Goal: Information Seeking & Learning: Learn about a topic

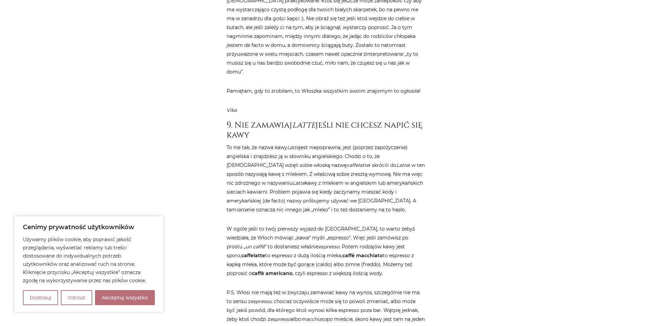
scroll to position [1640, 0]
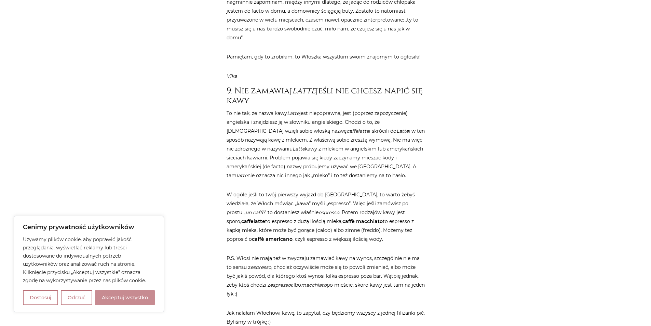
click at [123, 298] on button "Akceptuj wszystko" at bounding box center [125, 297] width 60 height 15
checkbox input "true"
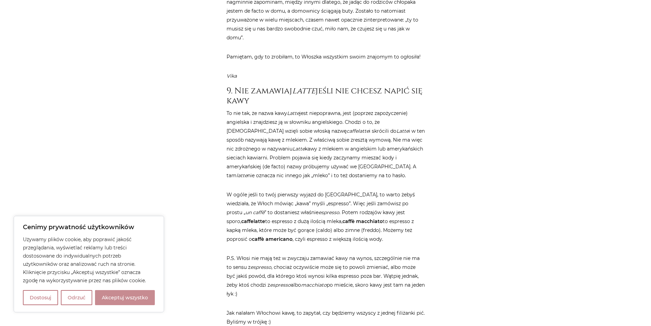
checkbox input "true"
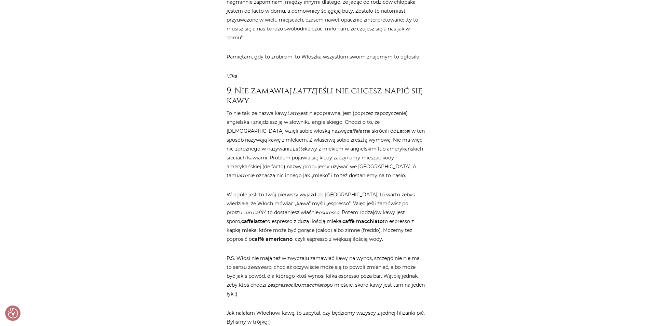
click at [521, 144] on div "Strona główna / Blog / Życie we [GEOGRAPHIC_DATA] / 20 rzeczy, które powinnaś w…" at bounding box center [326, 294] width 410 height 3703
drag, startPoint x: 379, startPoint y: 166, endPoint x: 398, endPoint y: 166, distance: 18.8
click at [264, 209] on em "un caffè" at bounding box center [254, 212] width 19 height 6
copy em "un caffè"
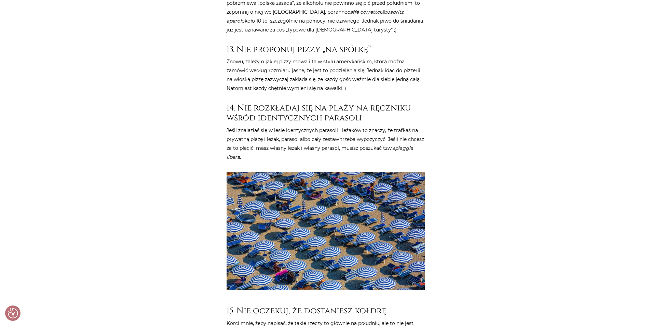
scroll to position [2494, 0]
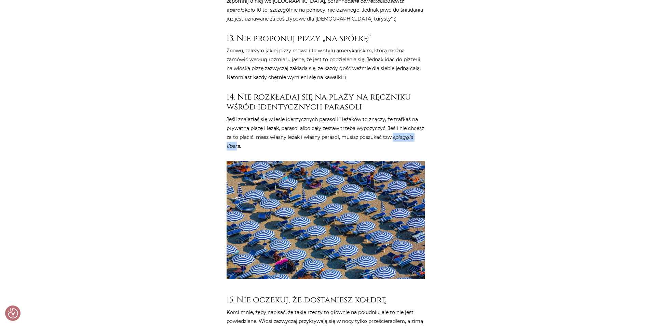
drag, startPoint x: 394, startPoint y: 83, endPoint x: 237, endPoint y: 92, distance: 156.4
click at [237, 134] on em "spiaggia libera" at bounding box center [320, 141] width 187 height 15
drag, startPoint x: 393, startPoint y: 82, endPoint x: 292, endPoint y: 93, distance: 101.3
click at [292, 115] on p "Jeśli znalazłaś się w lesie identycznych parasoli i leżaków to znaczy, że trafi…" at bounding box center [326, 133] width 198 height 36
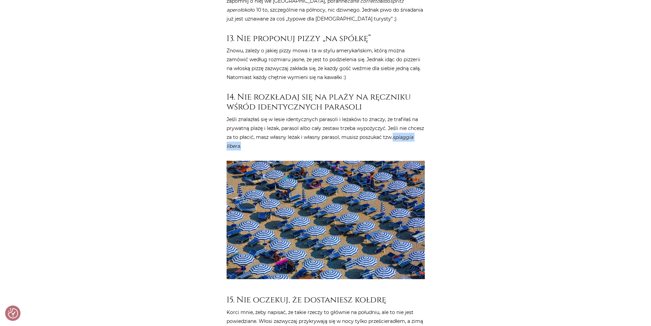
copy p "spiaggia libera ."
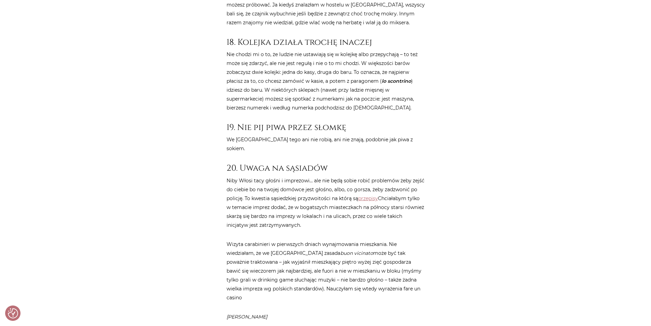
scroll to position [3041, 0]
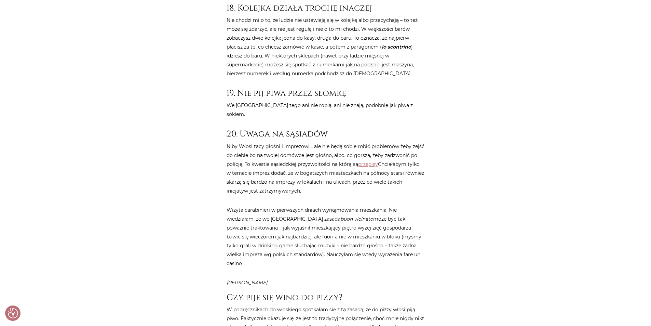
drag, startPoint x: 423, startPoint y: 191, endPoint x: 386, endPoint y: 190, distance: 36.2
click at [386, 205] on p "Wizyta carabinieri w pierwszych dniach wynajmowania mieszkania. Nie wiedziałam,…" at bounding box center [326, 236] width 198 height 62
copy p "fare un casino"
drag, startPoint x: 346, startPoint y: 155, endPoint x: 314, endPoint y: 154, distance: 32.1
click at [314, 205] on p "Wizyta carabinieri w pierwszych dniach wynajmowania mieszkania. Nie wiedziałam,…" at bounding box center [326, 236] width 198 height 62
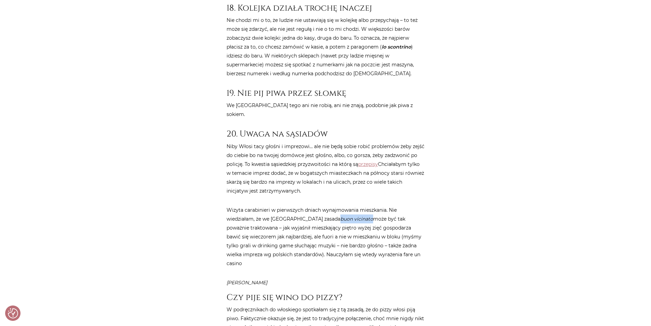
copy em "buon vicinato"
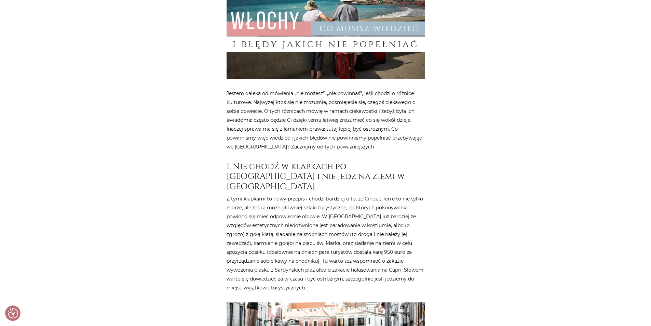
scroll to position [132, 0]
